Goal: Check status: Check status

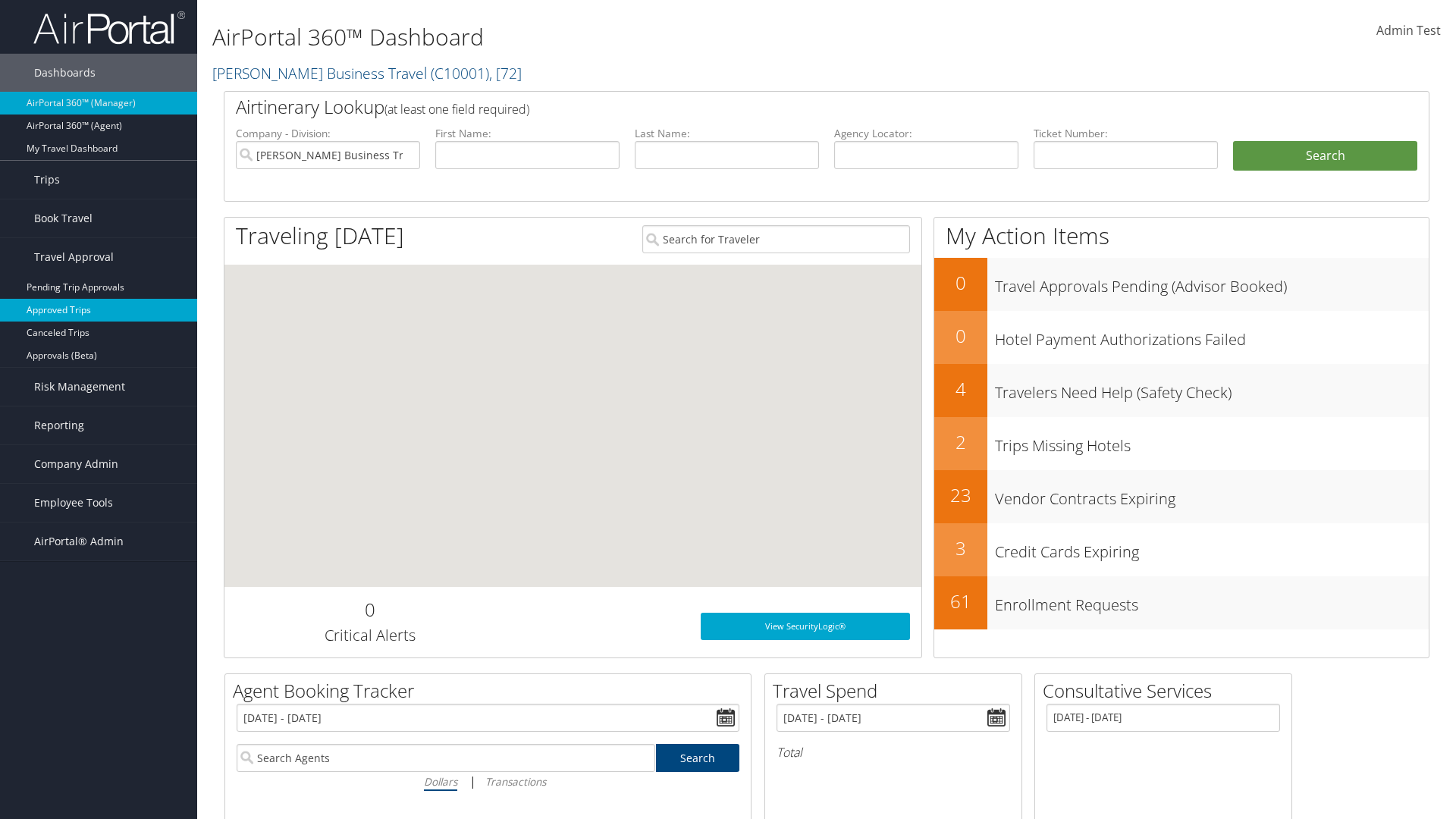
click at [99, 311] on link "Approved Trips" at bounding box center [98, 310] width 197 height 23
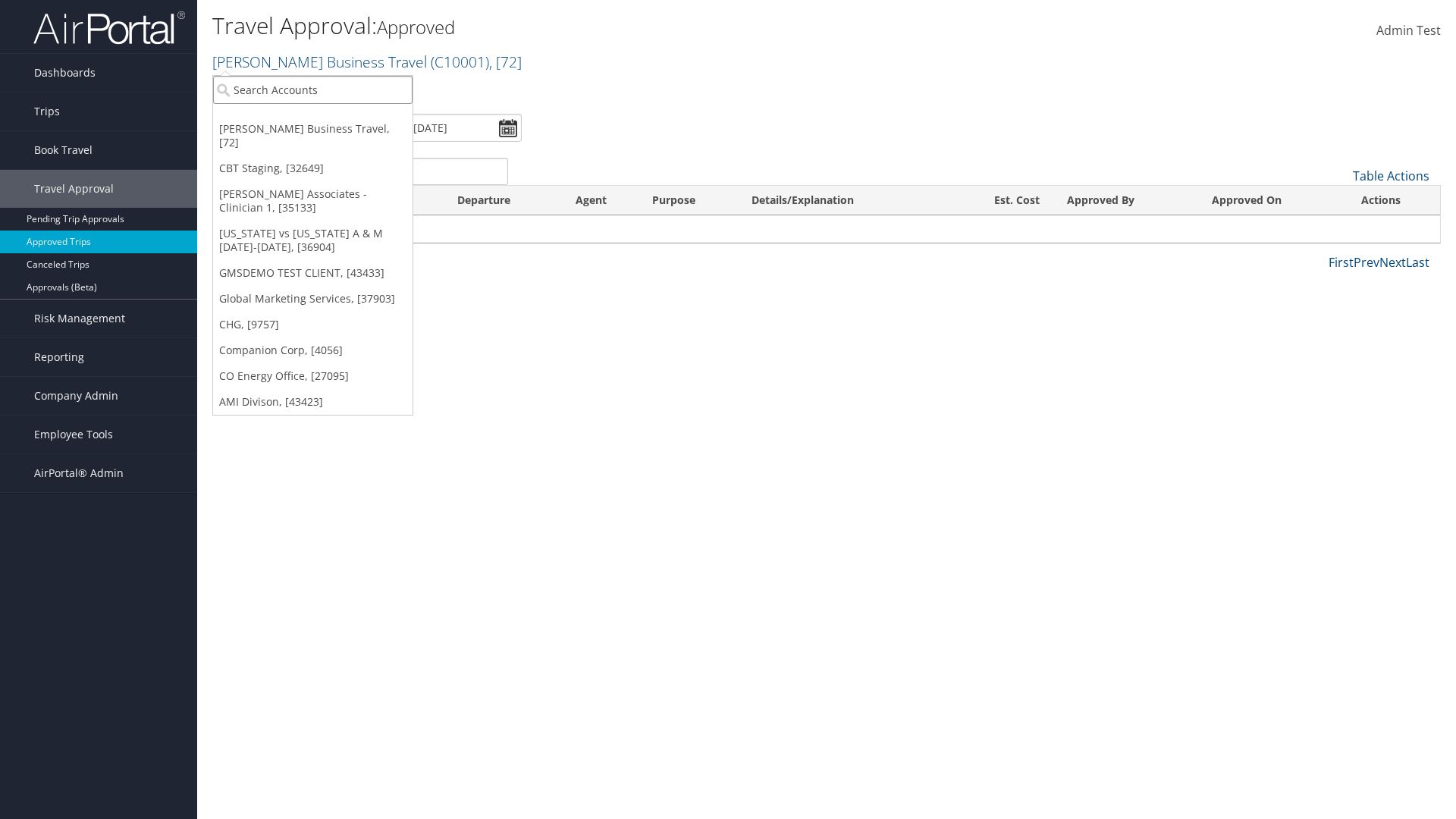
click at [312, 90] on input "search" at bounding box center [313, 90] width 200 height 28
type input "[PERSON_NAME] Business Travel"
click at [333, 131] on div "Account" at bounding box center [334, 131] width 259 height 14
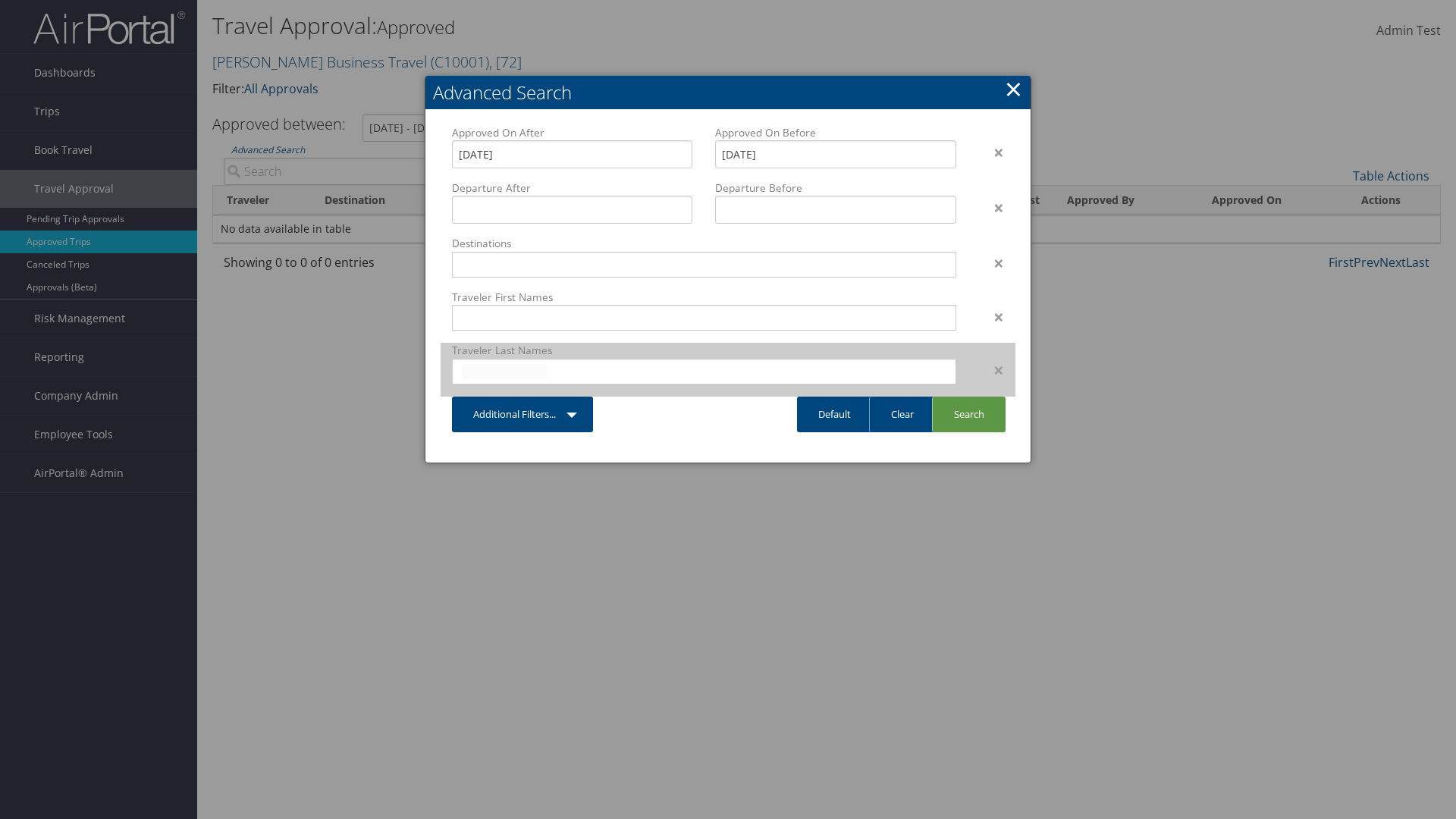
click at [504, 371] on input "text" at bounding box center [504, 371] width 85 height 15
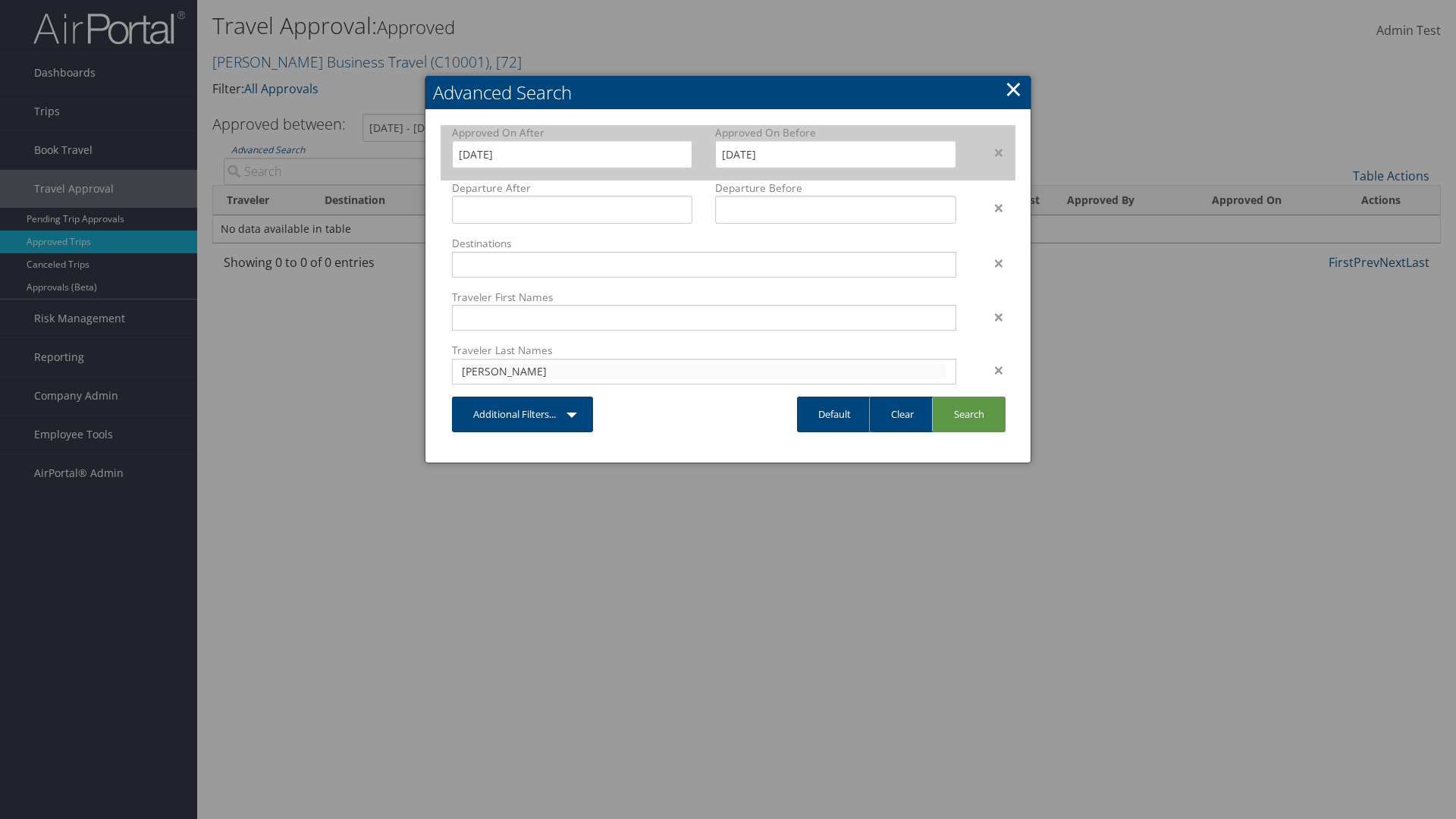
type input "[PERSON_NAME]"
click at [572, 154] on input "[DATE]" at bounding box center [572, 154] width 240 height 28
type input "[PERSON_NAME]"
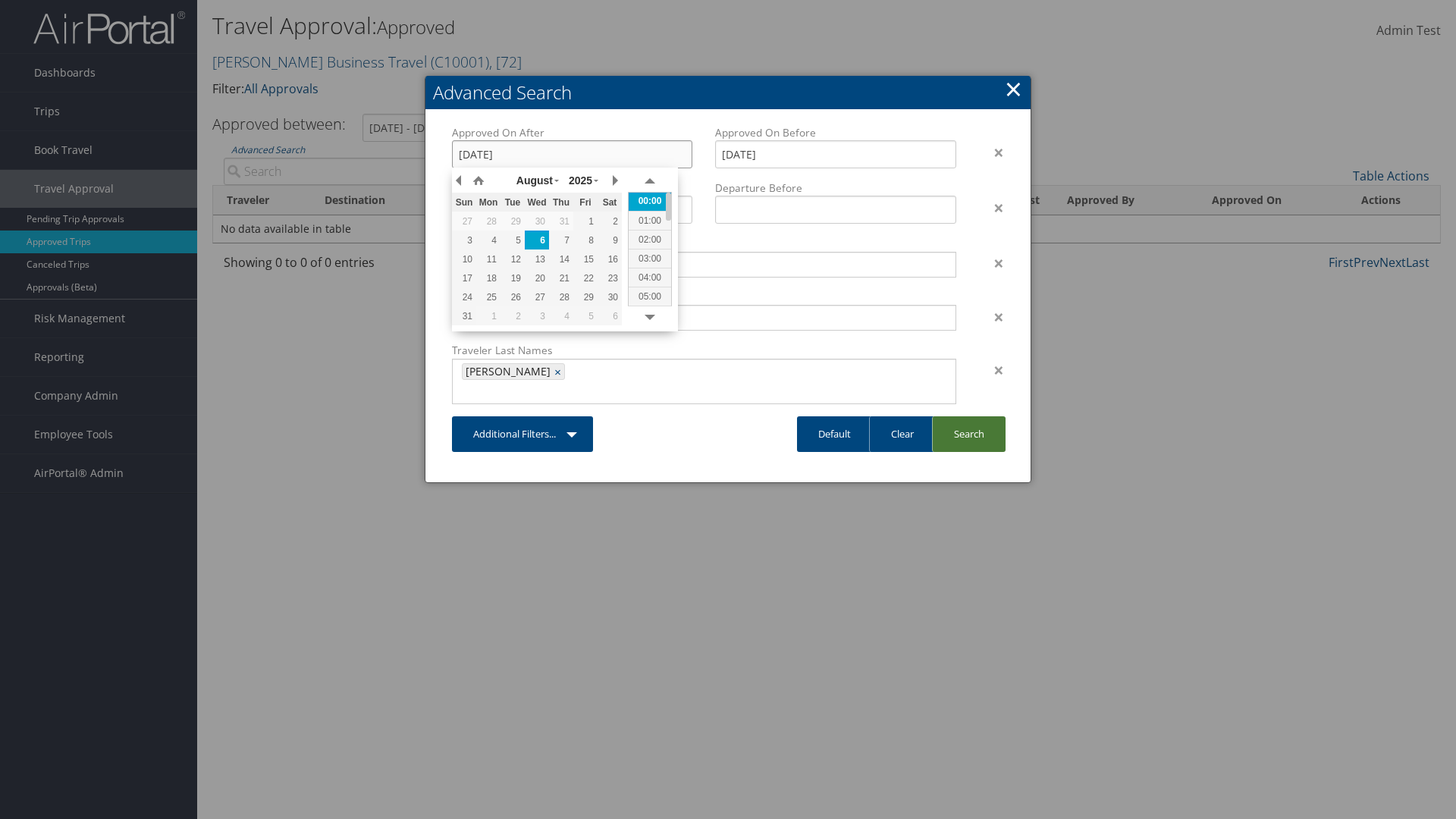
type input "[DATE]"
click at [969, 416] on link "Search" at bounding box center [969, 434] width 74 height 36
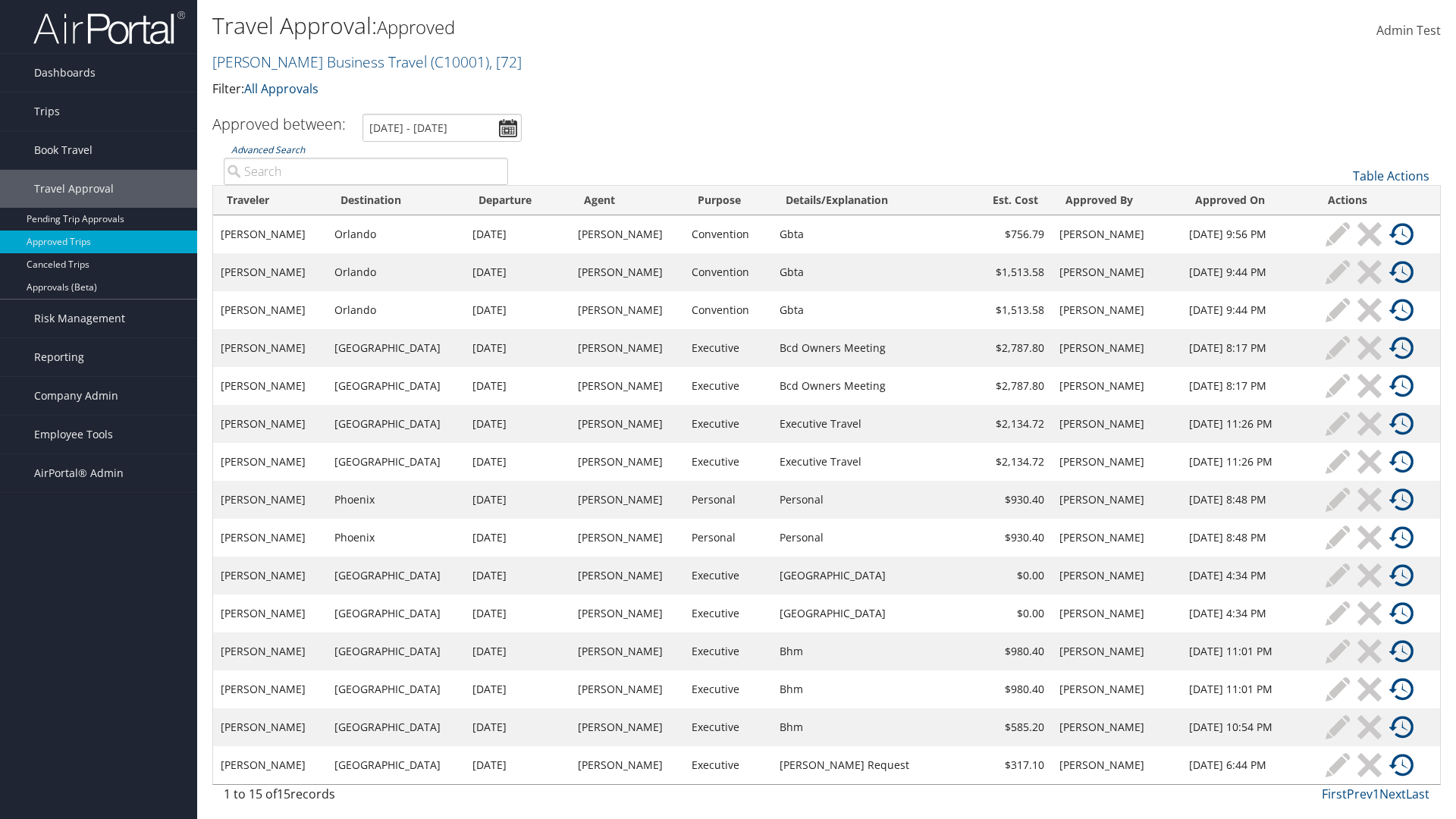
click at [267, 150] on link "Advanced Search" at bounding box center [267, 149] width 74 height 13
